Goal: Navigation & Orientation: Find specific page/section

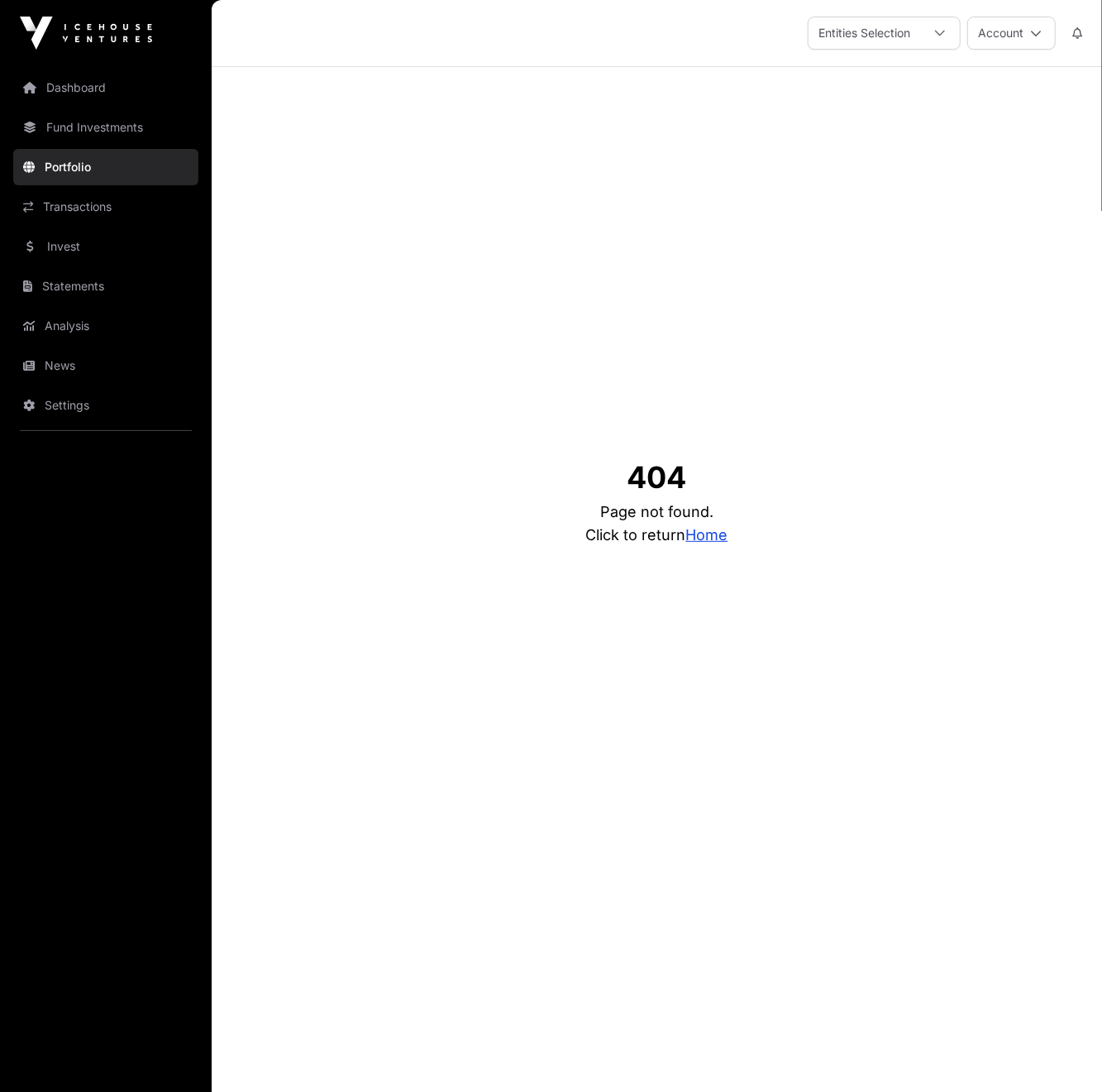
click at [923, 34] on div at bounding box center [940, 34] width 39 height 32
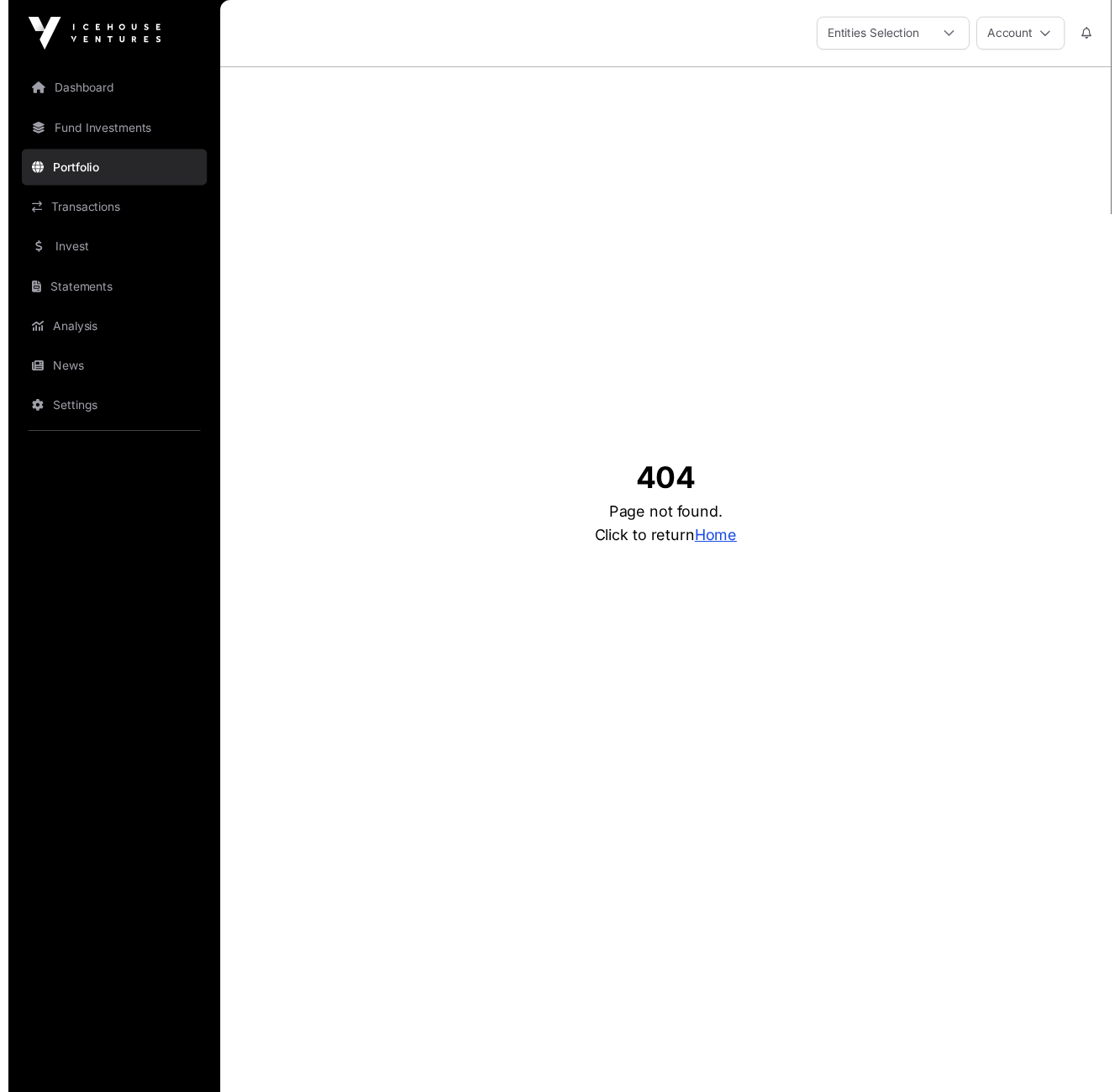
scroll to position [18, 10]
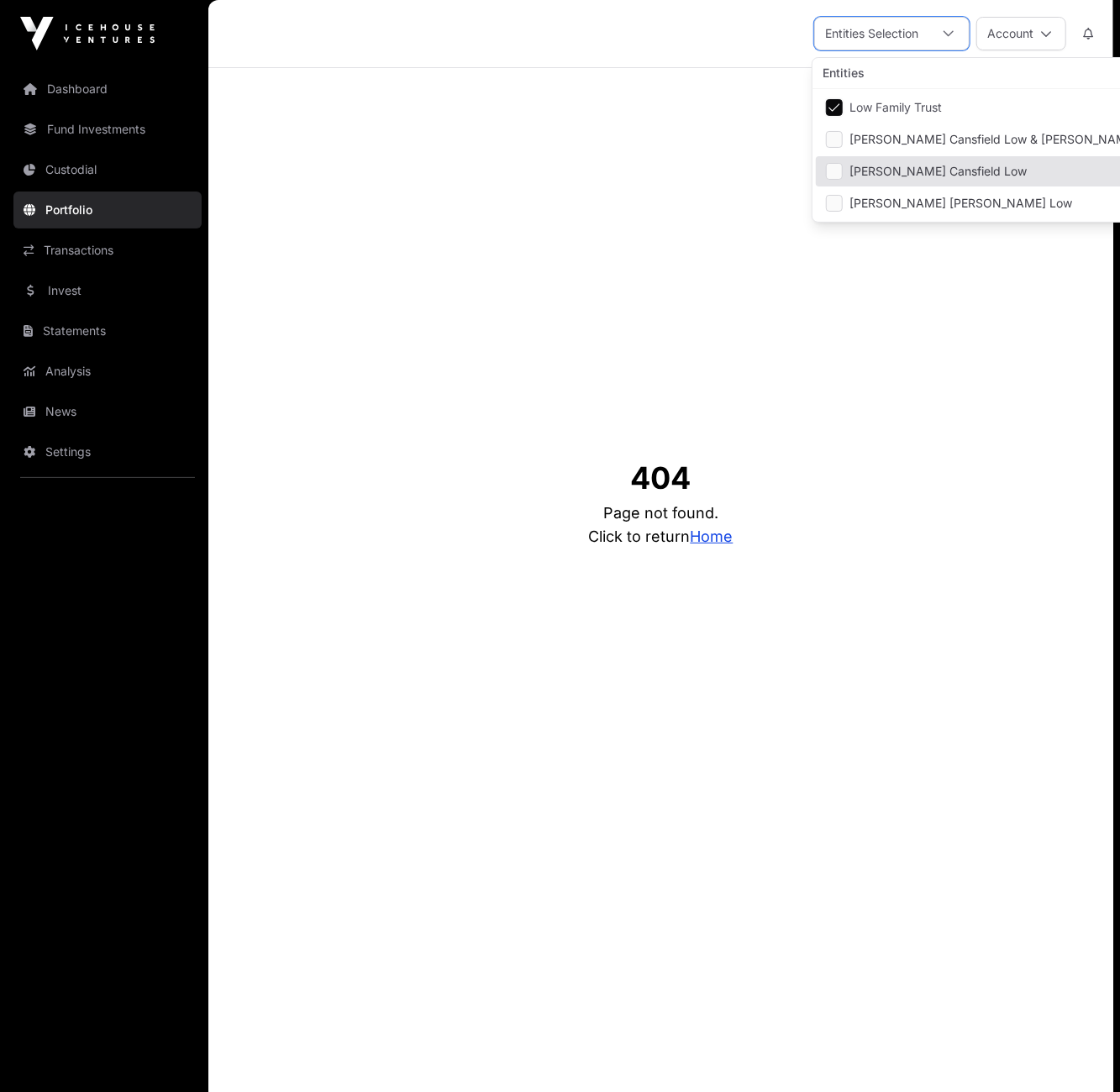
click at [75, 209] on link "Portfolio" at bounding box center [107, 210] width 188 height 37
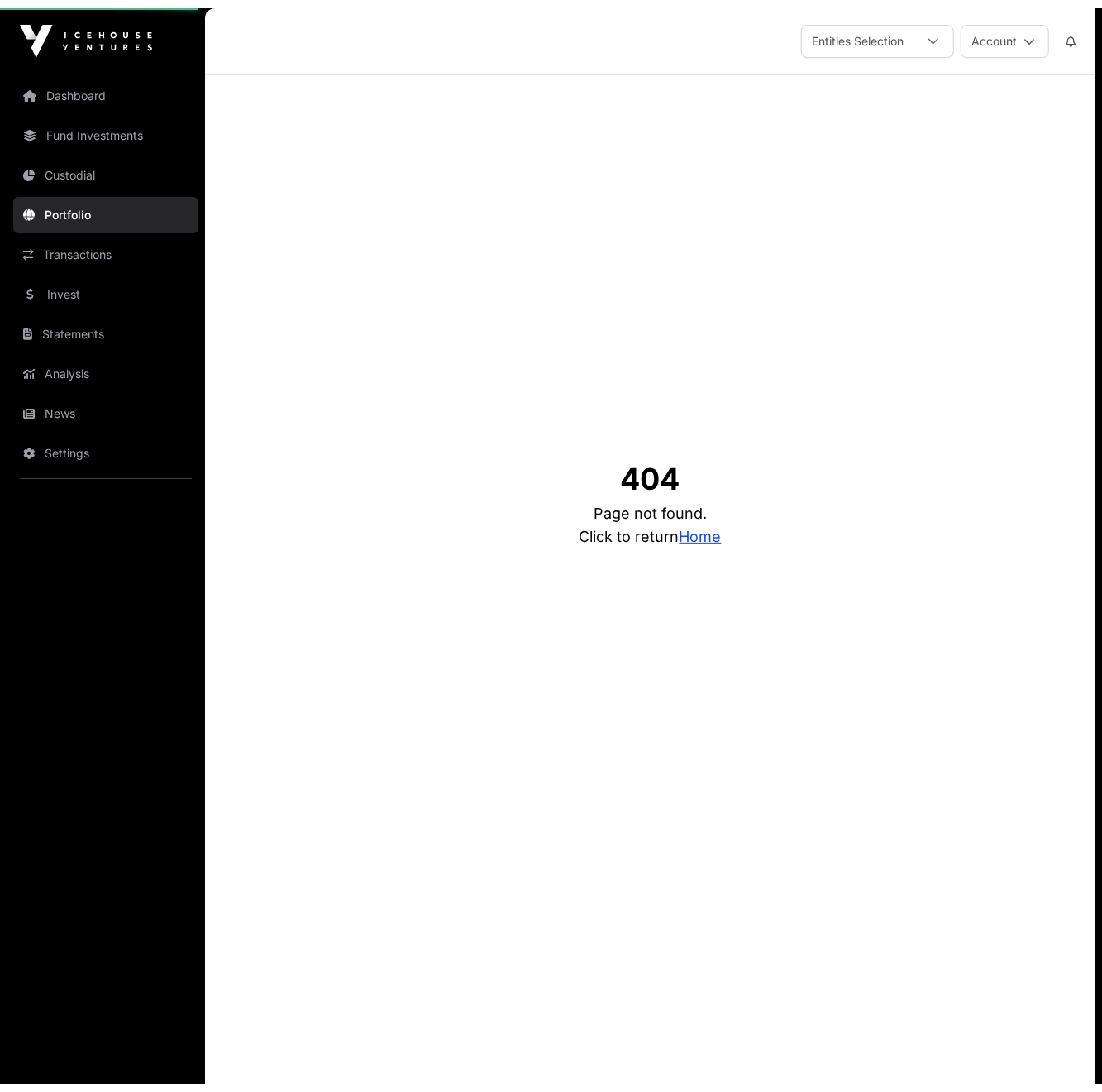
scroll to position [0, 0]
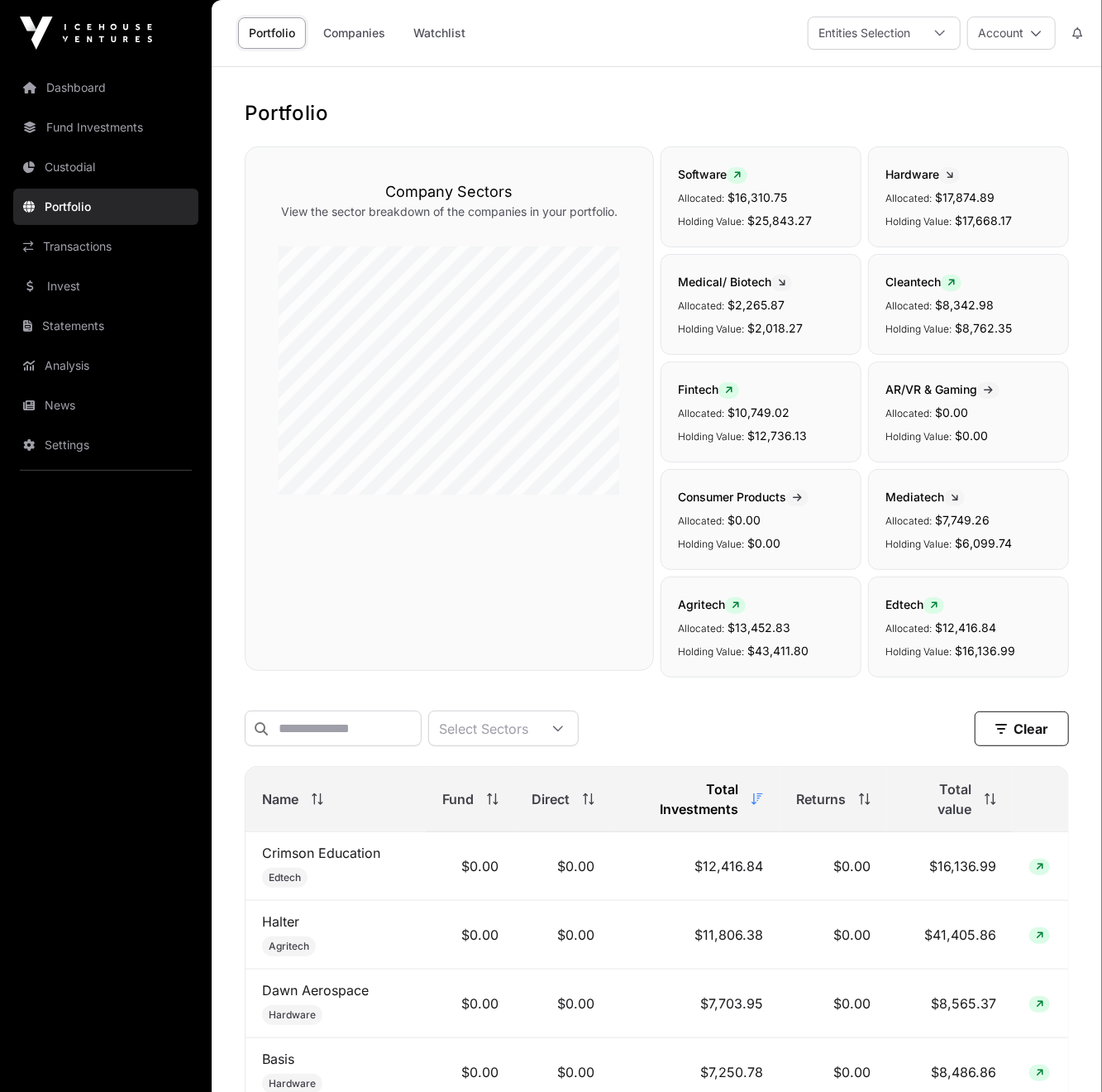
click at [906, 27] on div "Entities Selection" at bounding box center [864, 34] width 111 height 32
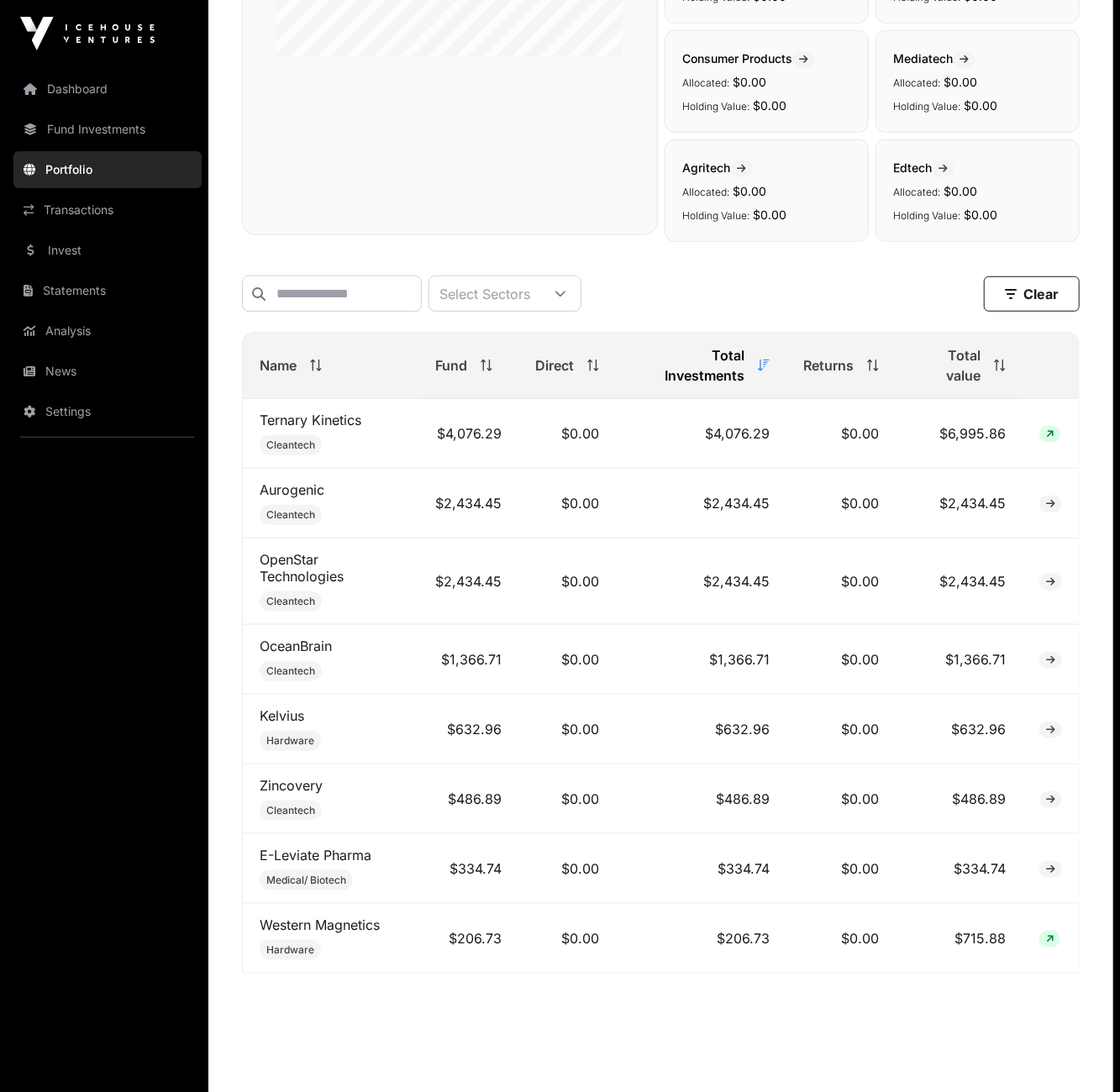
scroll to position [448, 7]
click at [570, 763] on td "$0.00" at bounding box center [567, 727] width 98 height 69
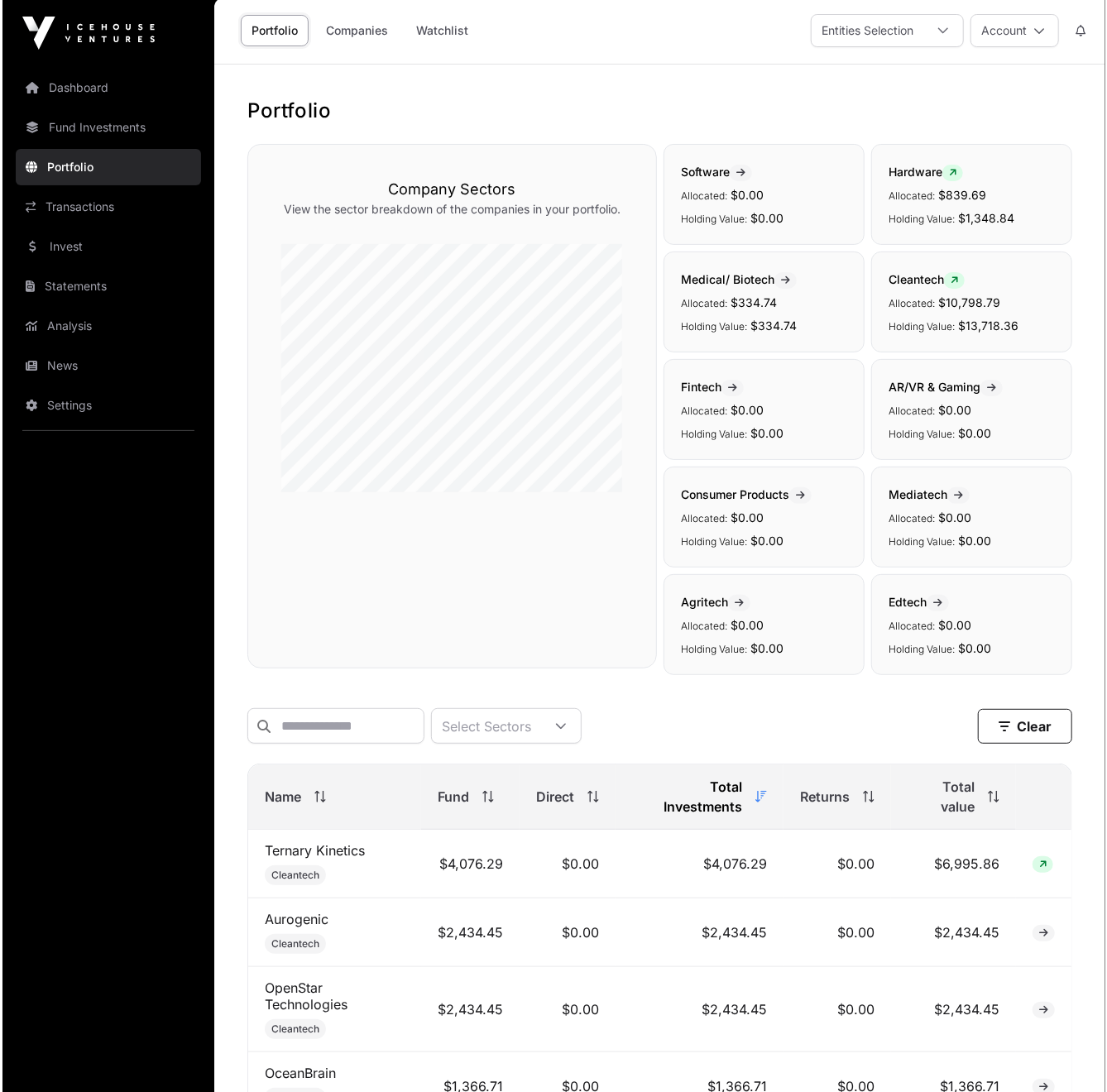
scroll to position [0, 0]
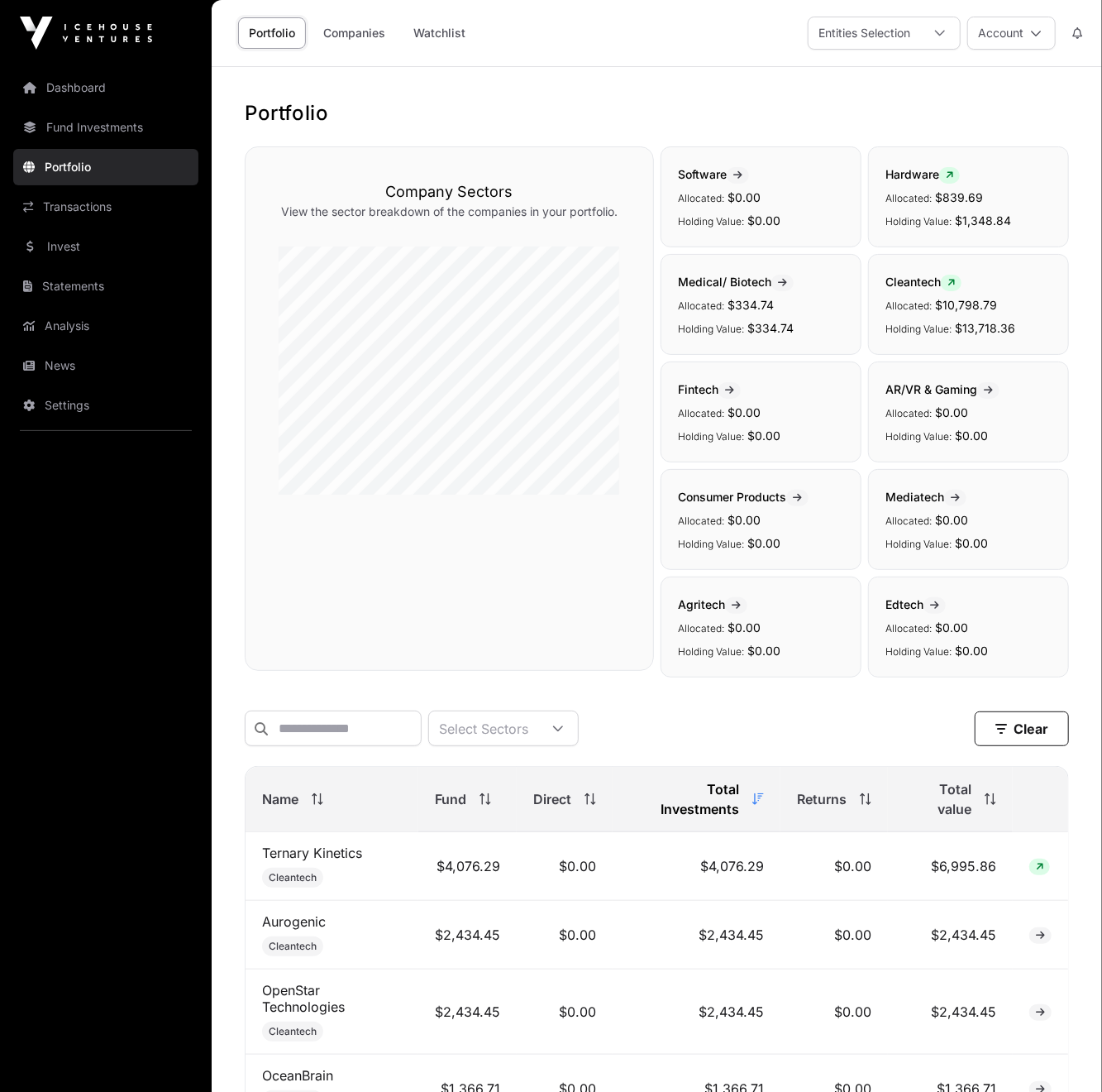
click at [99, 132] on link "Fund Investments" at bounding box center [106, 127] width 185 height 36
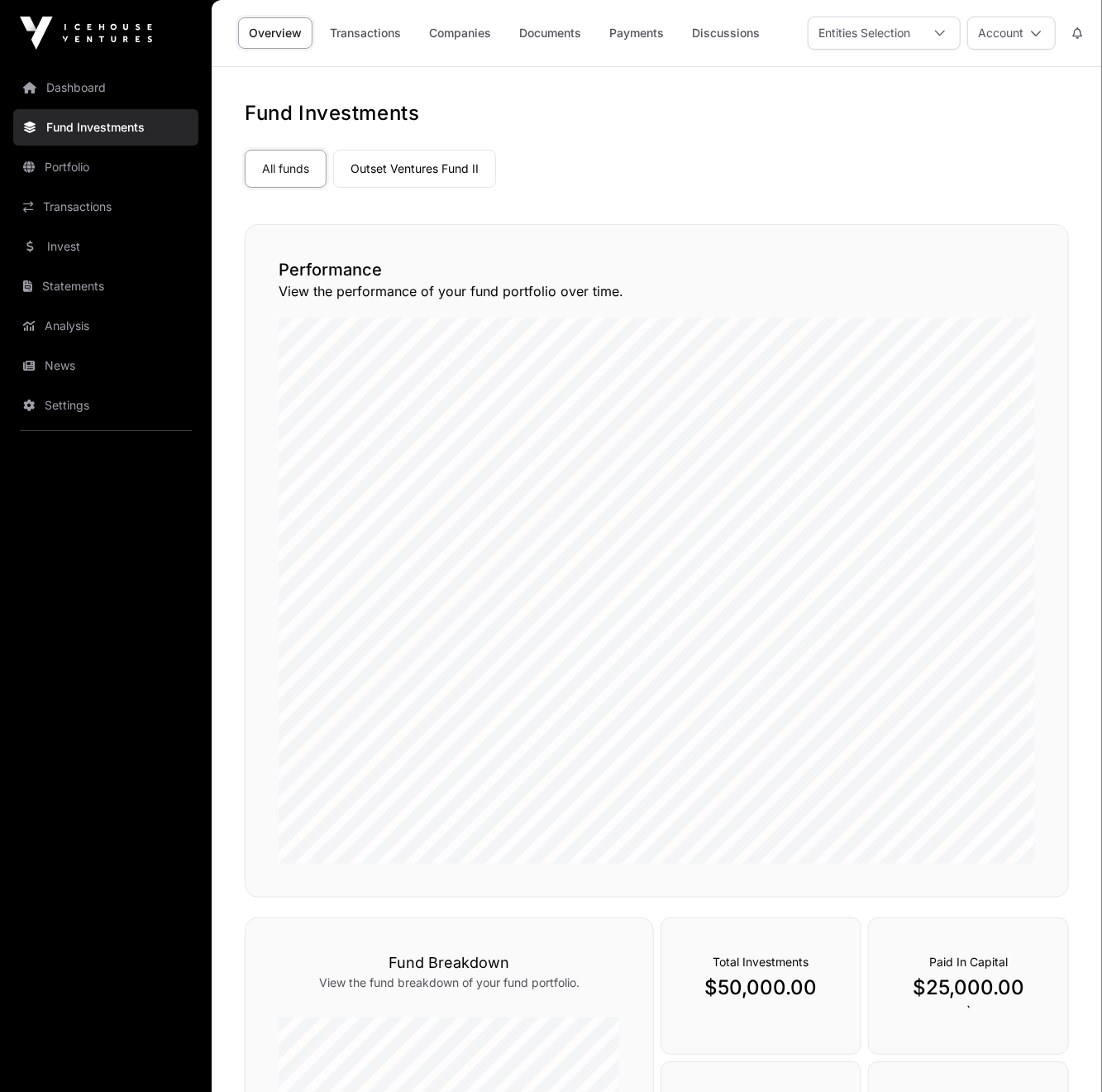
click at [700, 150] on div "All funds Outset Ventures Fund II" at bounding box center [657, 166] width 824 height 45
